Goal: Check status: Check status

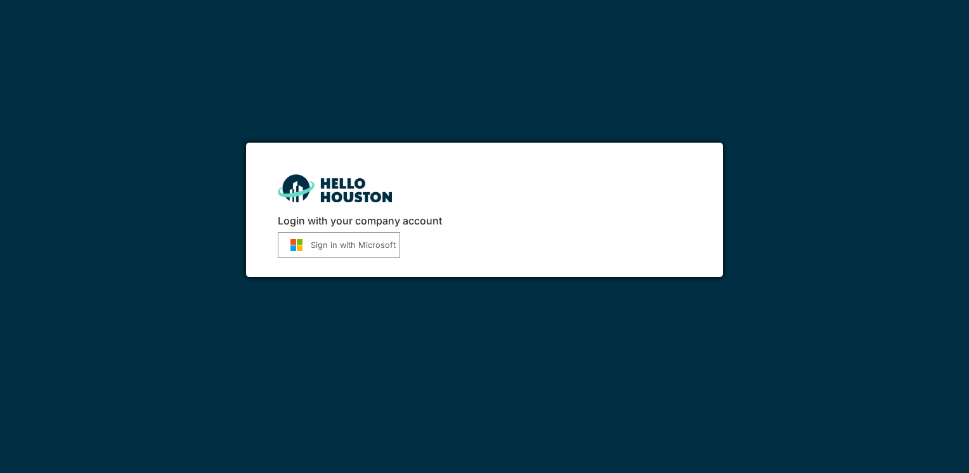
click at [355, 249] on button "Sign in with Microsoft" at bounding box center [339, 245] width 122 height 26
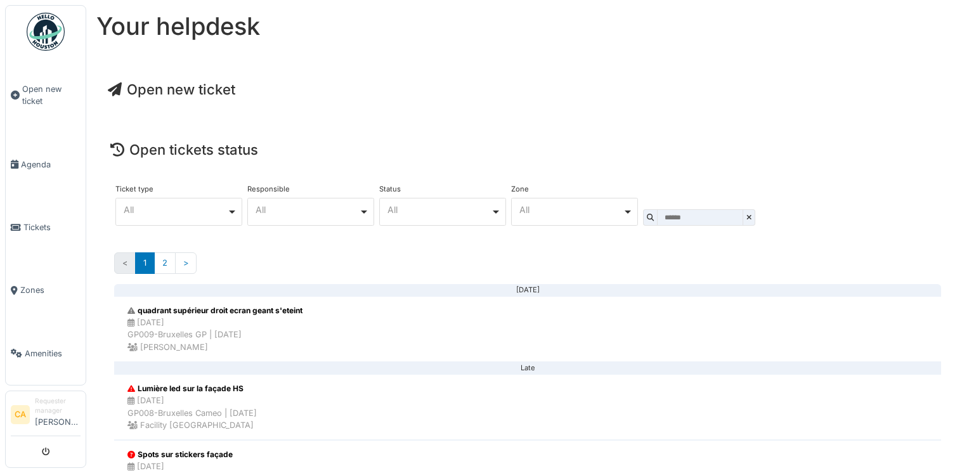
click at [558, 206] on div "All Remove item" at bounding box center [570, 209] width 103 height 7
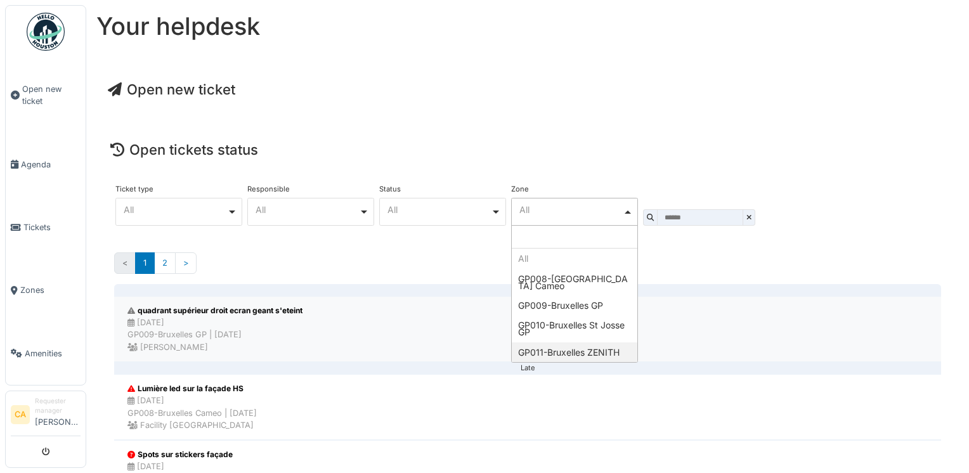
select select "****"
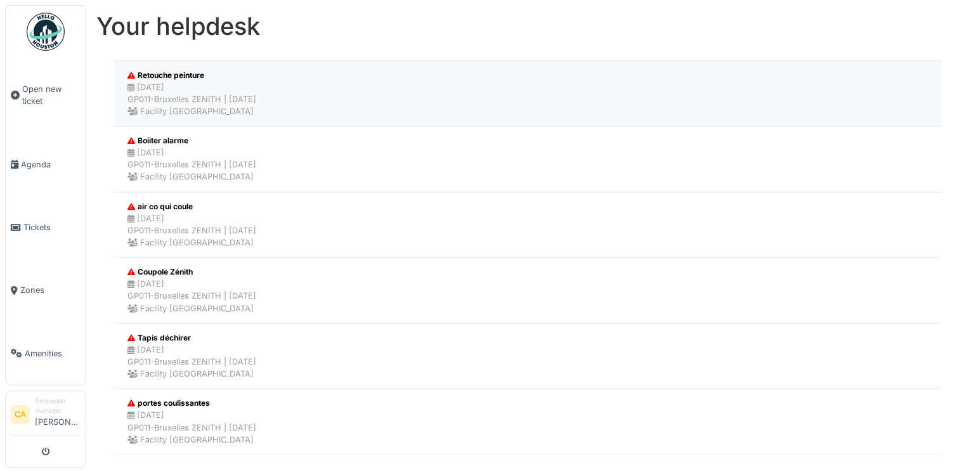
scroll to position [279, 0]
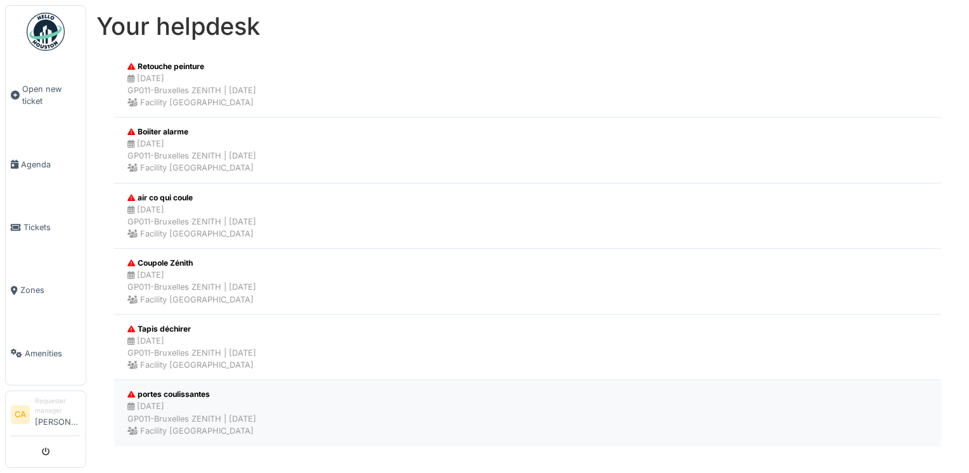
click at [234, 405] on div "09/03/2025 GP011-Bruxelles ZENITH | 184 day(s) ago Facility Golden palace" at bounding box center [191, 418] width 129 height 37
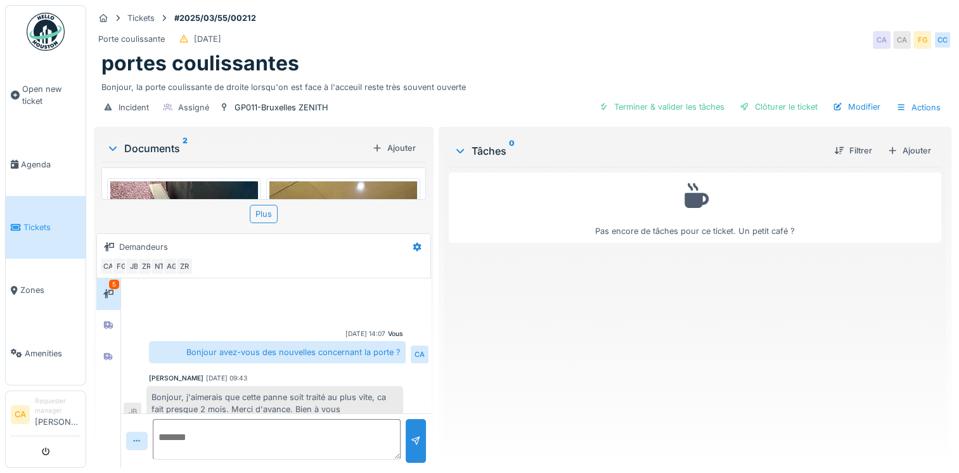
scroll to position [454, 0]
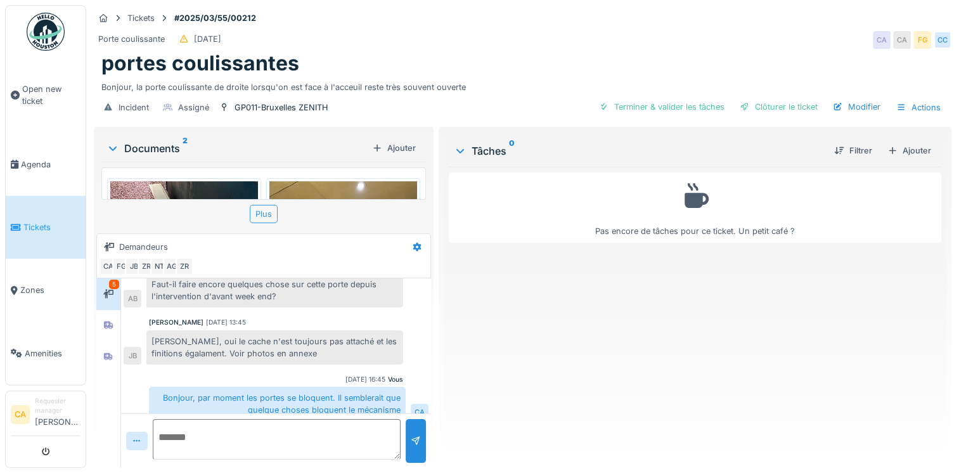
click at [258, 205] on div "Plus" at bounding box center [264, 214] width 28 height 18
click at [222, 189] on img at bounding box center [184, 279] width 148 height 197
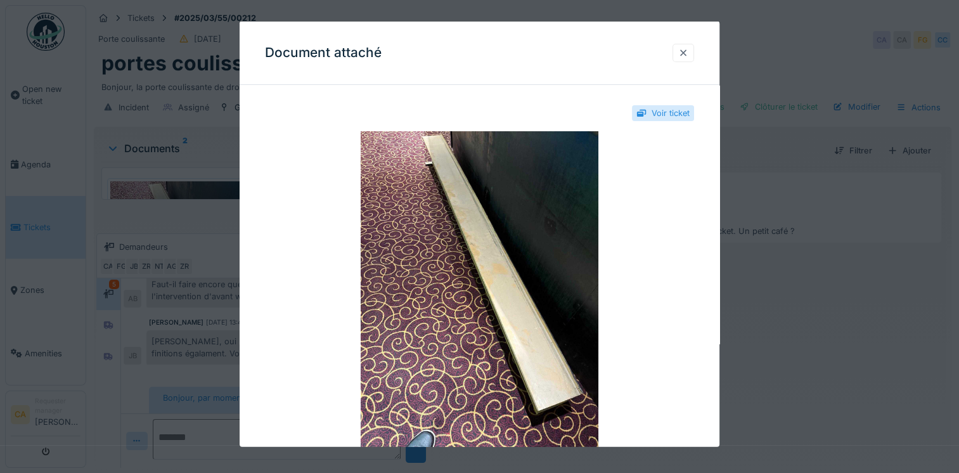
click at [689, 49] on div at bounding box center [684, 52] width 10 height 12
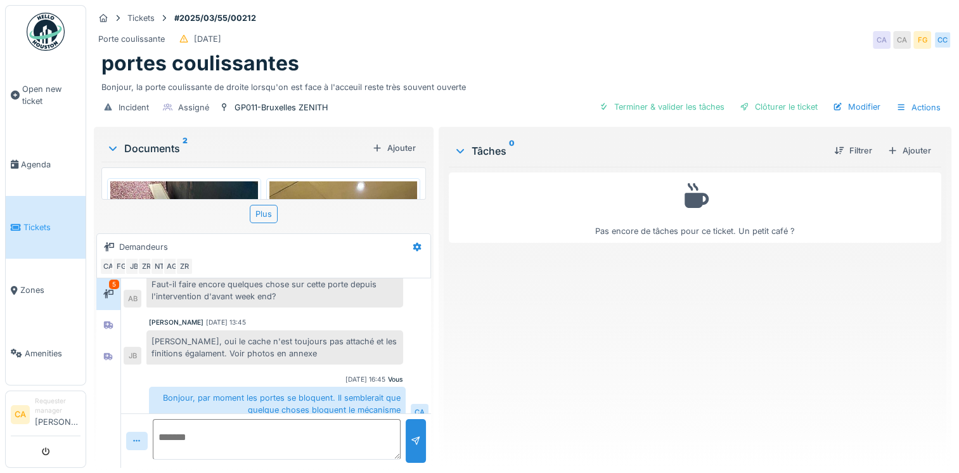
click at [358, 191] on img at bounding box center [344, 279] width 148 height 197
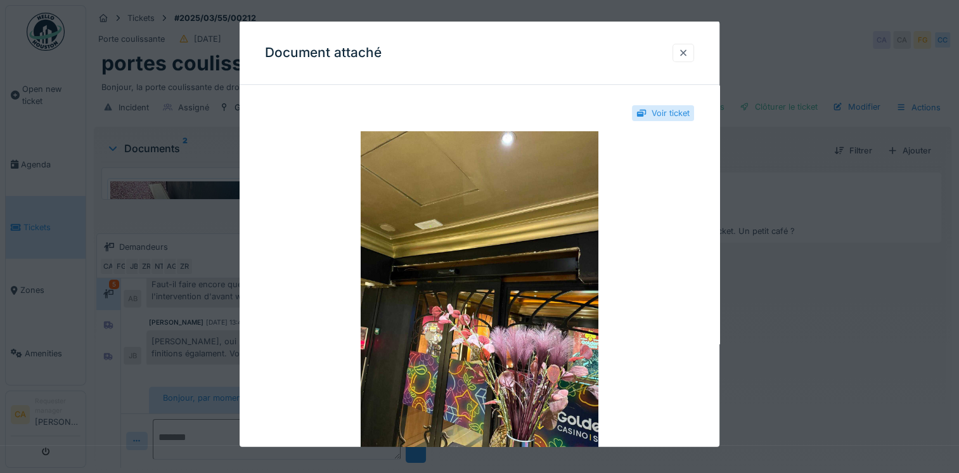
click at [687, 52] on div at bounding box center [684, 52] width 10 height 12
